Goal: Information Seeking & Learning: Learn about a topic

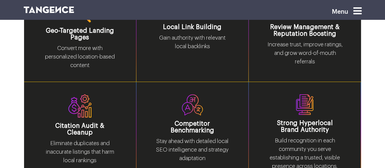
scroll to position [974, 0]
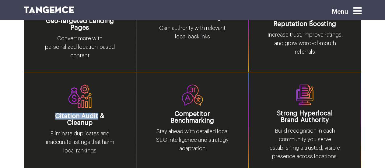
drag, startPoint x: 43, startPoint y: 105, endPoint x: 83, endPoint y: 104, distance: 40.2
click at [83, 113] on h3 "Citation Audit & Cleanup" at bounding box center [79, 119] width 75 height 13
copy h3 "Citation Audit"
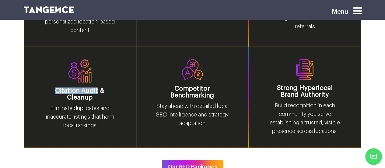
scroll to position [1004, 0]
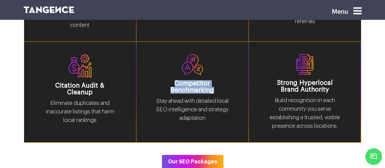
drag, startPoint x: 175, startPoint y: 71, endPoint x: 216, endPoint y: 80, distance: 41.9
click at [216, 80] on h3 "Competitor Benchmarking" at bounding box center [192, 86] width 75 height 13
copy h3 "Competitor Benchmarking"
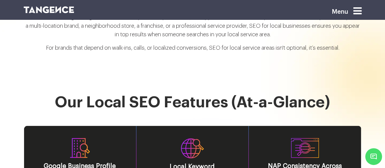
scroll to position [791, 0]
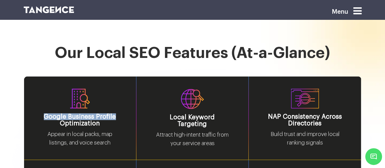
drag, startPoint x: 46, startPoint y: 106, endPoint x: 115, endPoint y: 107, distance: 69.7
click at [115, 113] on h3 "Google Business Profile Optimization" at bounding box center [79, 119] width 75 height 13
copy h3 "Google Business Profile"
